Goal: Task Accomplishment & Management: Use online tool/utility

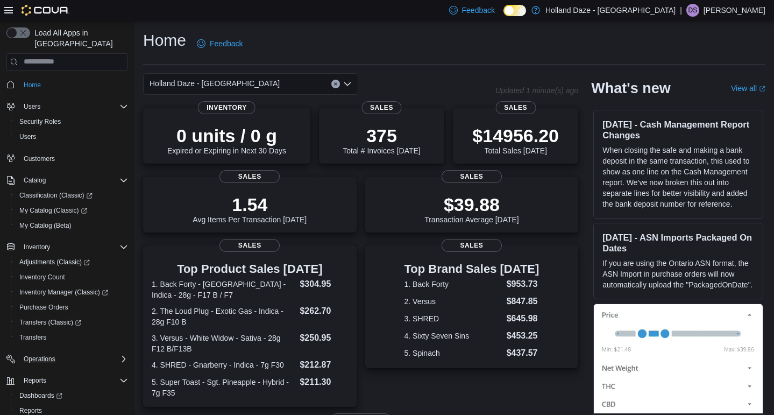
scroll to position [27, 0]
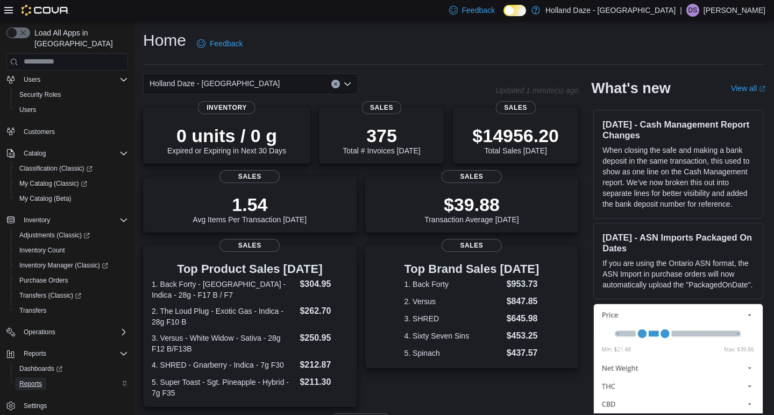
click at [26, 379] on span "Reports" at bounding box center [30, 383] width 23 height 9
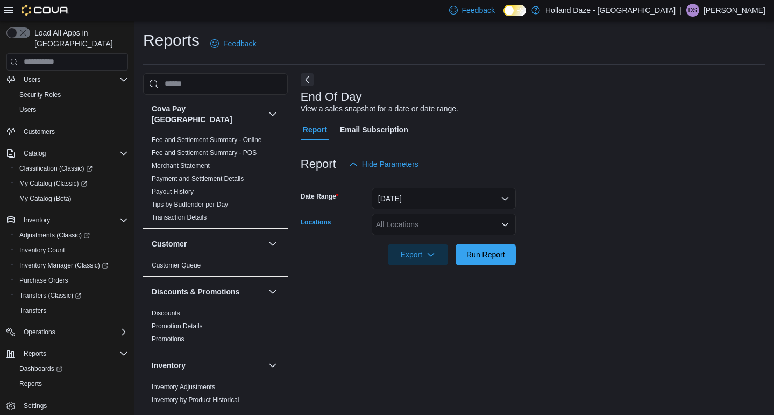
click at [391, 231] on div "All Locations" at bounding box center [444, 225] width 144 height 22
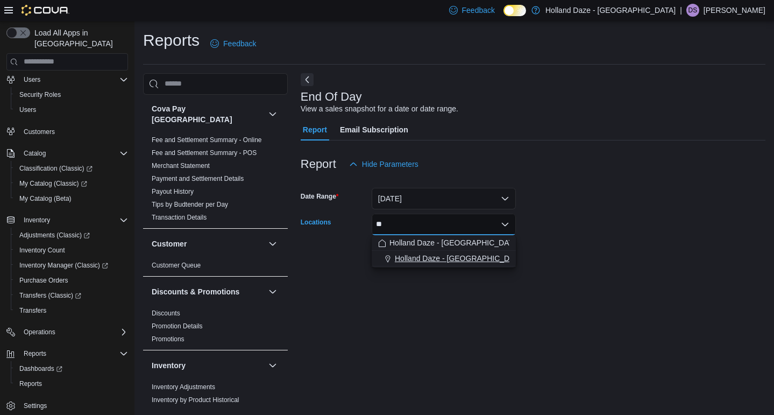
type input "**"
click at [462, 262] on span "Holland Daze - [GEOGRAPHIC_DATA]" at bounding box center [460, 258] width 130 height 11
click at [544, 235] on div at bounding box center [533, 239] width 465 height 9
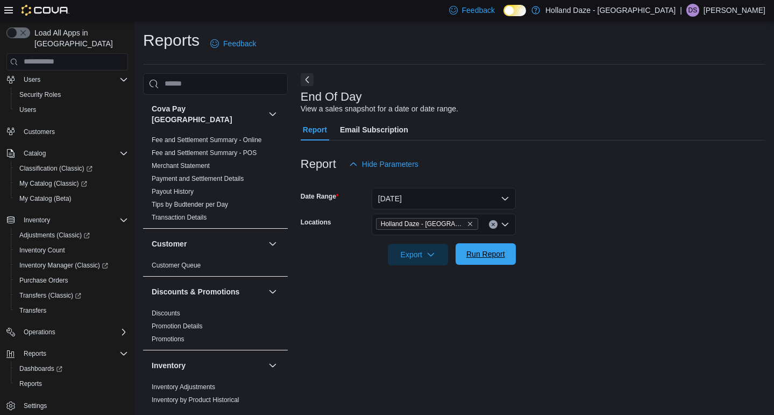
click at [484, 255] on span "Run Report" at bounding box center [486, 254] width 39 height 11
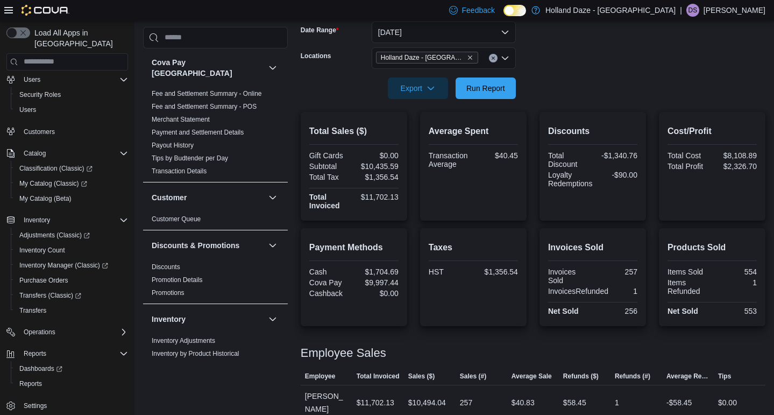
scroll to position [167, 0]
